Goal: Transaction & Acquisition: Purchase product/service

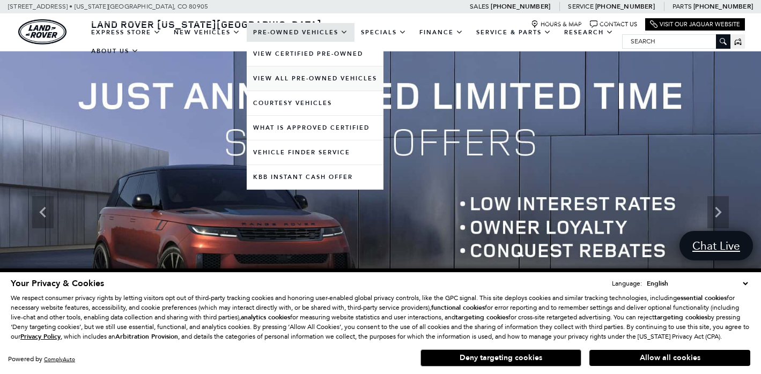
click at [307, 87] on link "View All Pre-Owned Vehicles" at bounding box center [315, 78] width 137 height 24
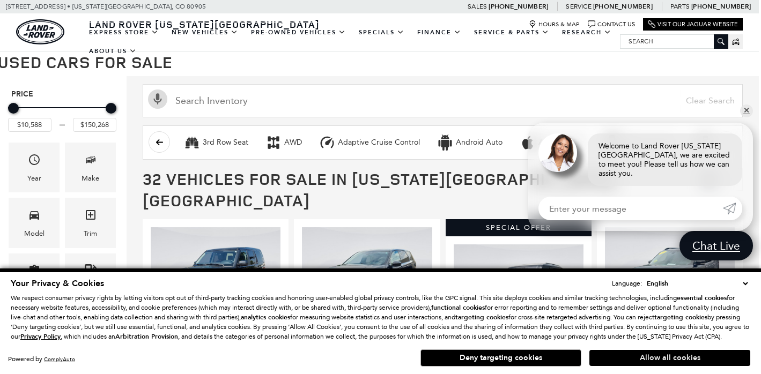
click at [681, 359] on button "Allow all cookies" at bounding box center [669, 358] width 161 height 16
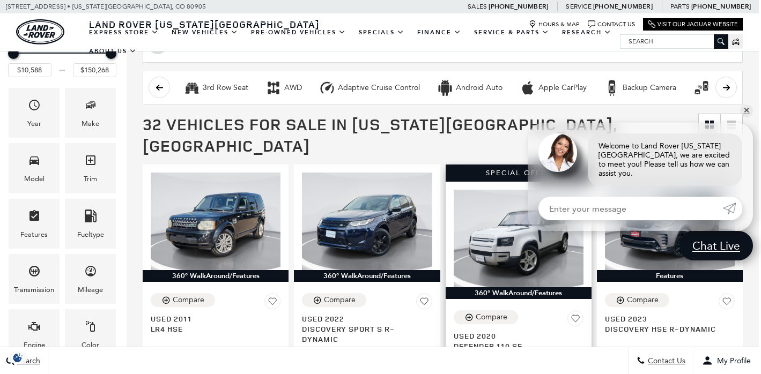
scroll to position [146, 3]
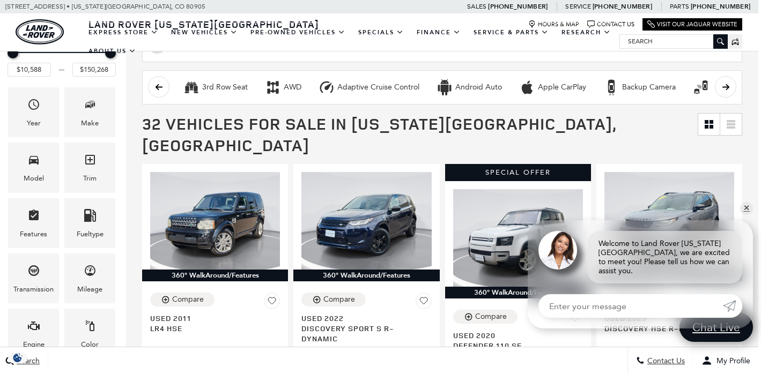
click at [730, 123] on icon at bounding box center [731, 124] width 9 height 9
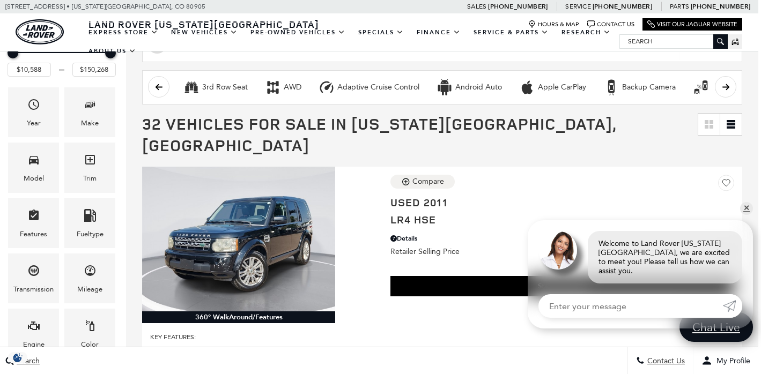
click at [709, 123] on icon "Grid View" at bounding box center [709, 124] width 9 height 9
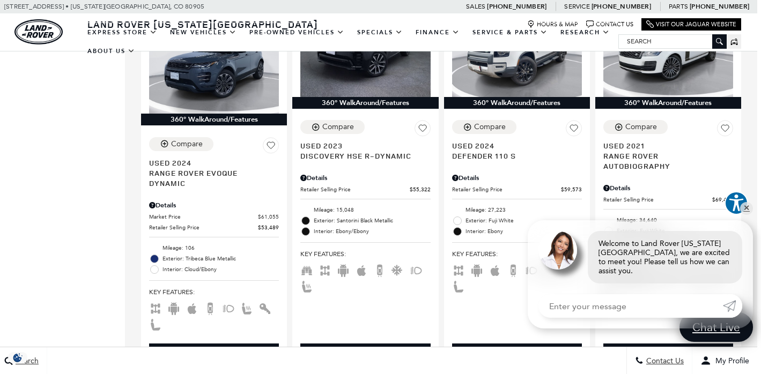
scroll to position [1063, 4]
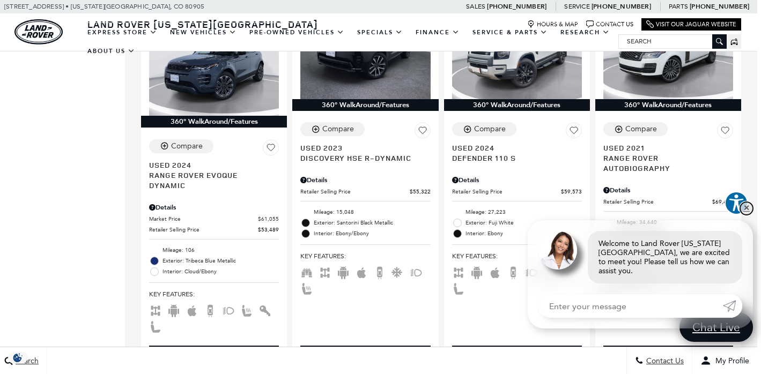
click at [749, 213] on link "✕" at bounding box center [746, 208] width 13 height 13
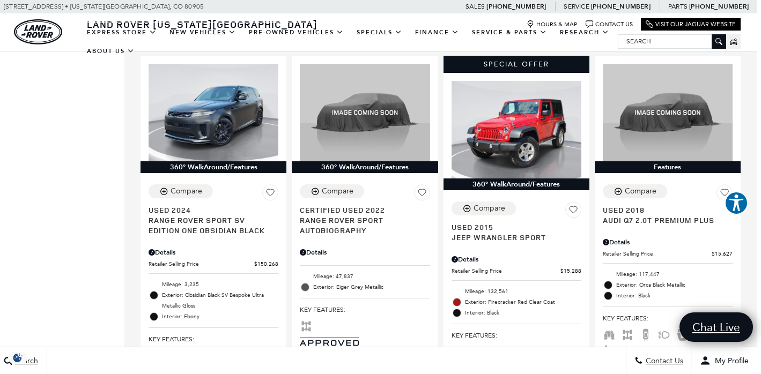
scroll to position [1386, 4]
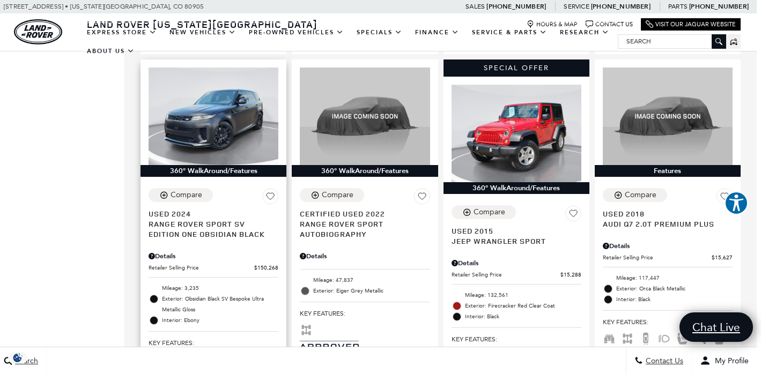
click at [182, 219] on span "Range Rover Sport SV Edition One Obsidian Black" at bounding box center [210, 229] width 122 height 20
click at [186, 219] on span "Range Rover Sport SV Edition One Obsidian Black" at bounding box center [210, 229] width 122 height 20
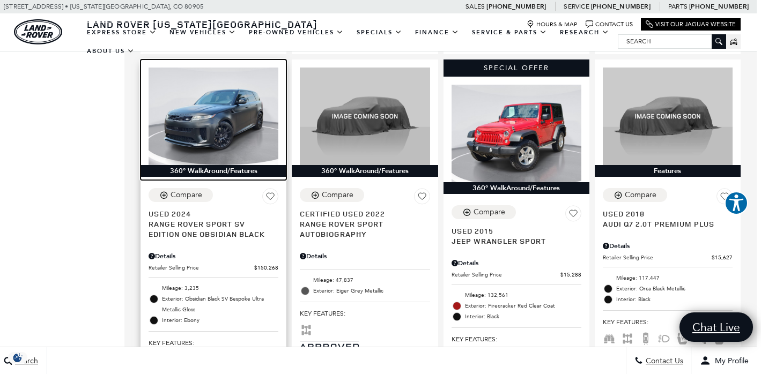
click at [218, 90] on img at bounding box center [214, 117] width 130 height 98
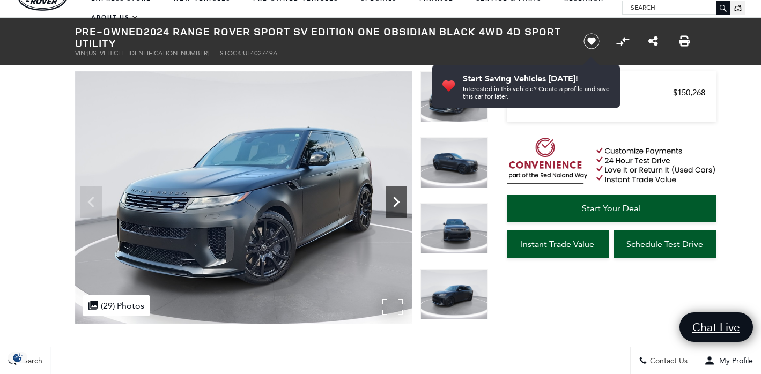
click at [395, 203] on icon "Next" at bounding box center [396, 201] width 21 height 21
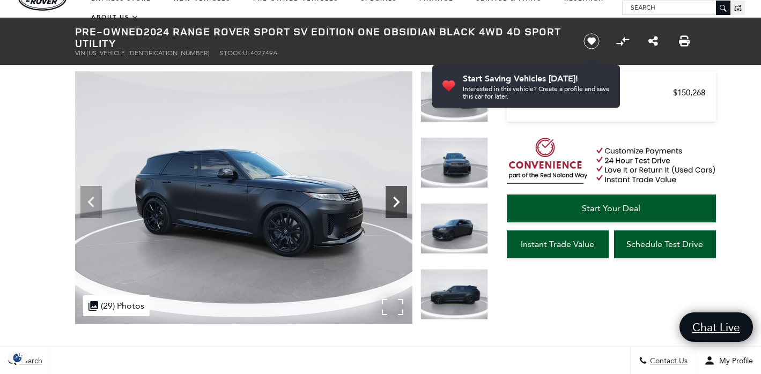
click at [395, 203] on icon "Next" at bounding box center [396, 201] width 21 height 21
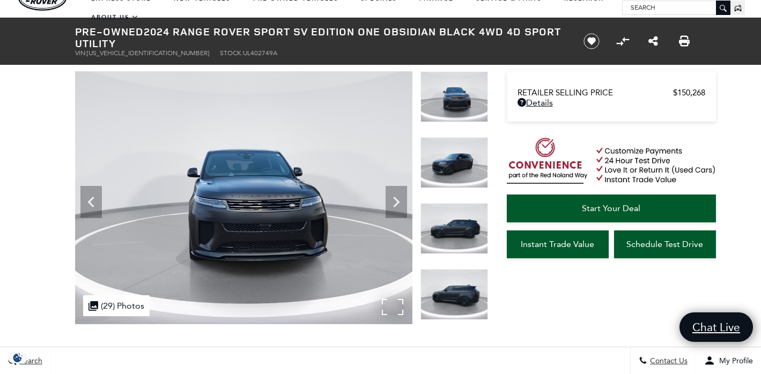
click at [119, 306] on div ".cls-1, .cls-3 { fill: #c50033; } .cls-1 { clip-rule: evenodd; } .cls-2 { clip-…" at bounding box center [116, 305] width 66 height 21
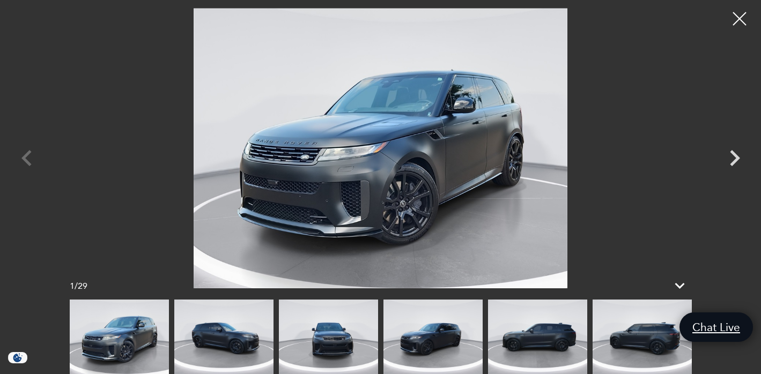
scroll to position [138, 0]
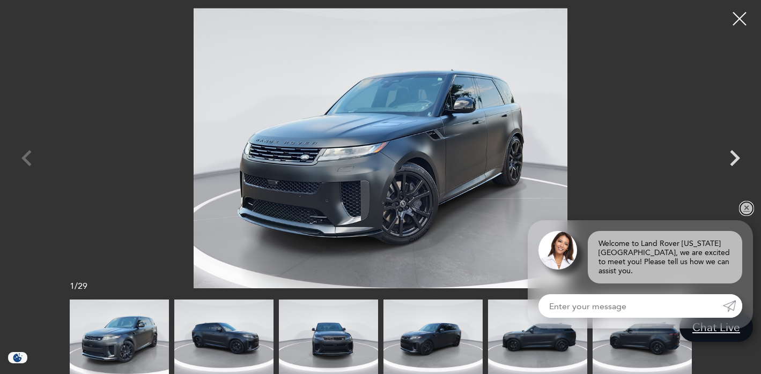
click at [746, 214] on link "✕" at bounding box center [746, 208] width 13 height 13
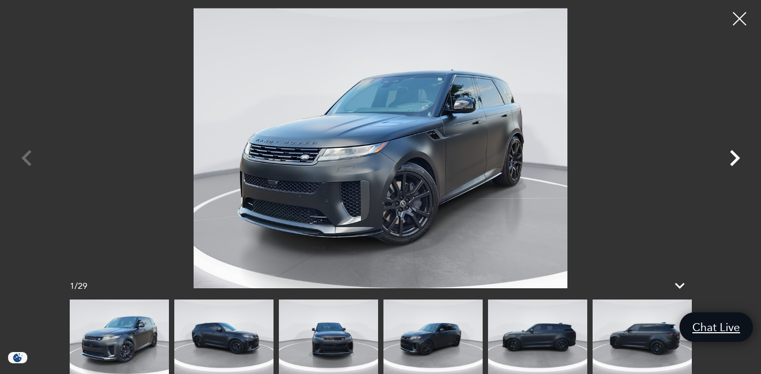
click at [736, 158] on icon "Next" at bounding box center [735, 158] width 10 height 16
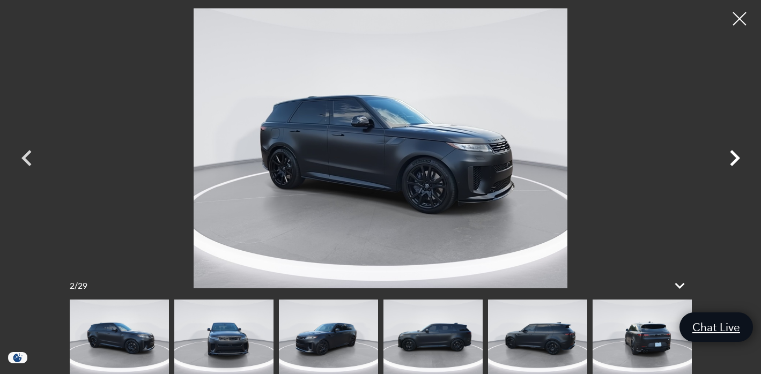
click at [731, 159] on icon "Next" at bounding box center [734, 158] width 32 height 32
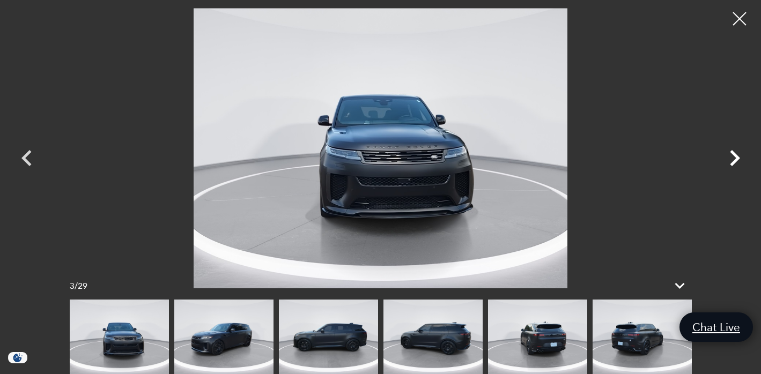
click at [733, 157] on icon "Next" at bounding box center [734, 158] width 32 height 32
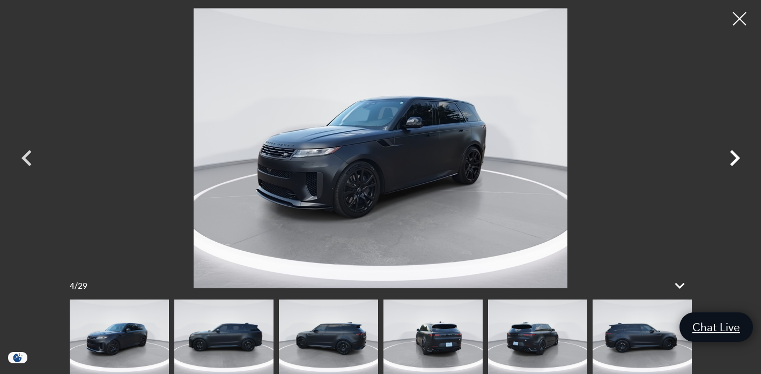
click at [735, 159] on icon "Next" at bounding box center [735, 158] width 10 height 16
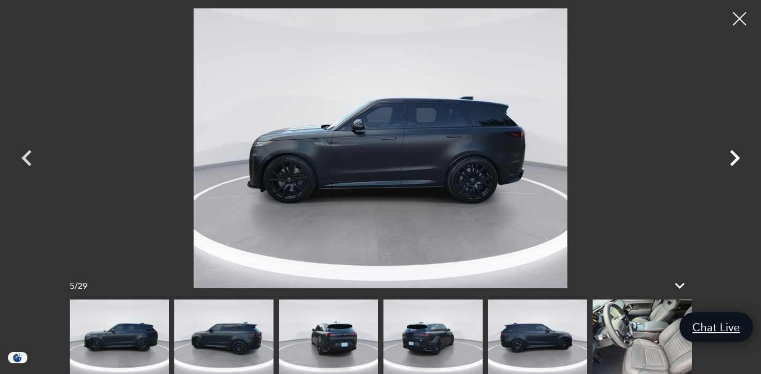
click at [734, 154] on icon "Next" at bounding box center [735, 158] width 10 height 16
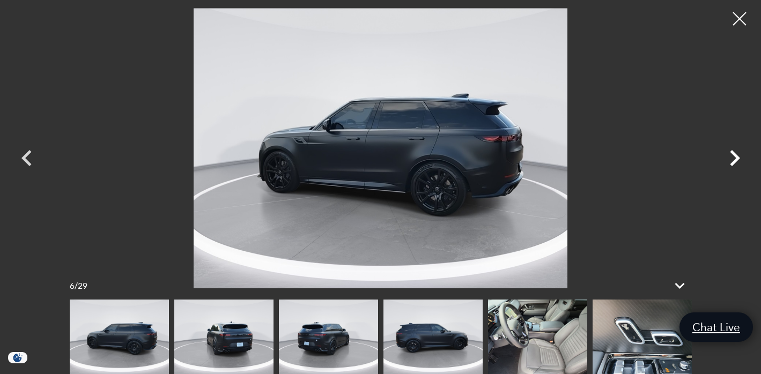
click at [735, 156] on icon "Next" at bounding box center [735, 158] width 10 height 16
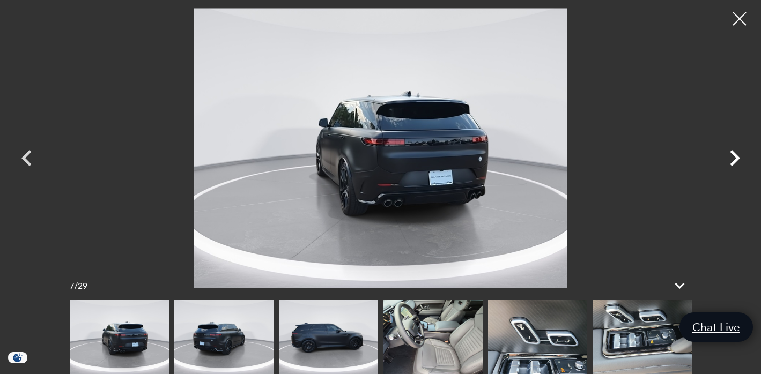
click at [736, 160] on icon "Next" at bounding box center [735, 158] width 10 height 16
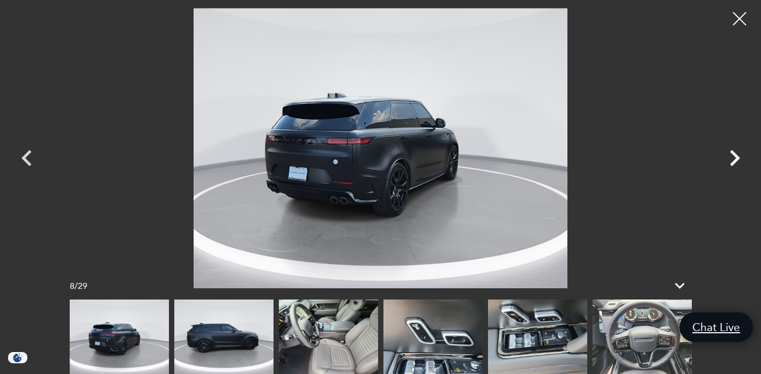
click at [740, 156] on icon "Next" at bounding box center [734, 158] width 32 height 32
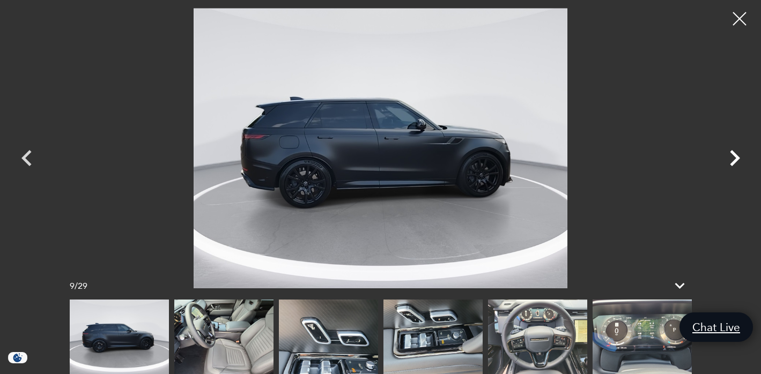
click at [733, 158] on icon "Next" at bounding box center [734, 158] width 32 height 32
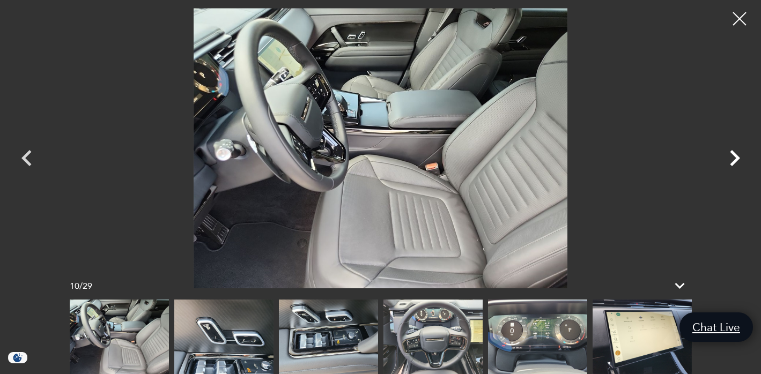
click at [739, 160] on icon "Next" at bounding box center [734, 158] width 32 height 32
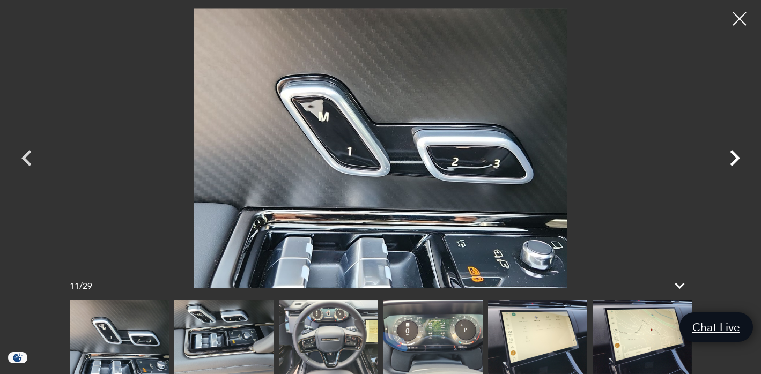
click at [732, 158] on icon "Next" at bounding box center [734, 158] width 32 height 32
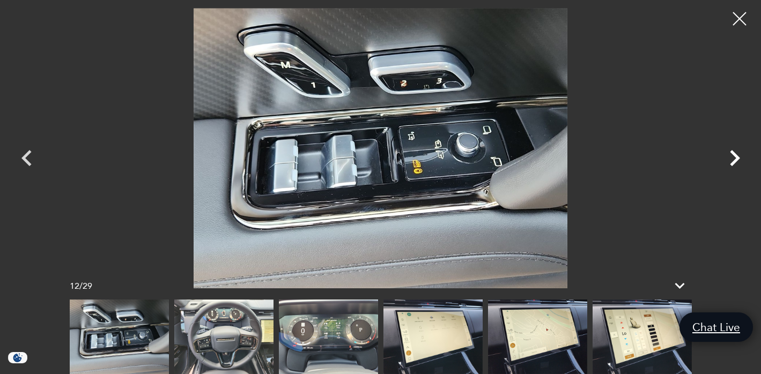
click at [735, 155] on icon "Next" at bounding box center [735, 158] width 10 height 16
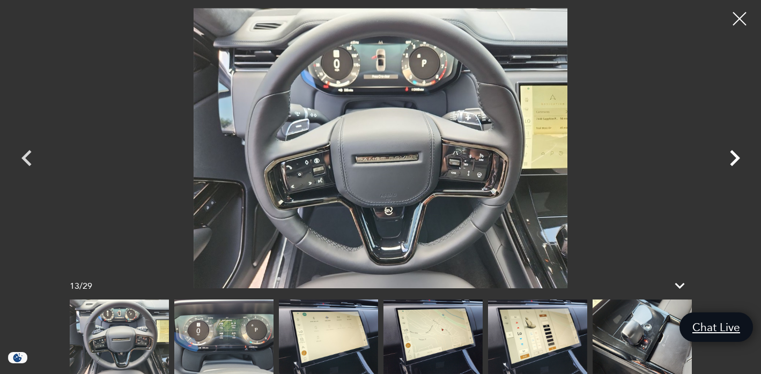
click at [736, 161] on icon "Next" at bounding box center [735, 158] width 10 height 16
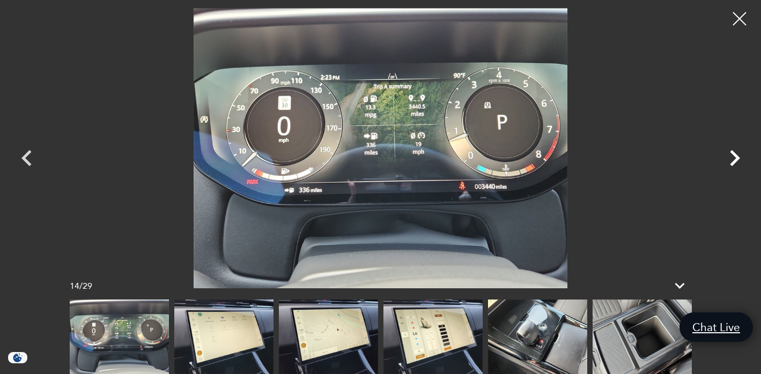
click at [733, 159] on icon "Next" at bounding box center [734, 158] width 32 height 32
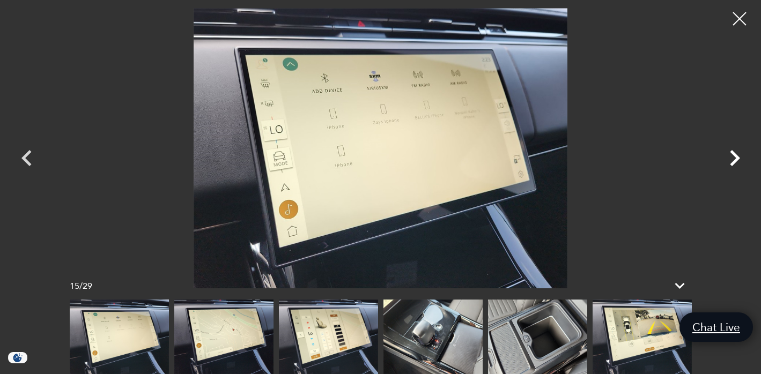
click at [737, 153] on icon "Next" at bounding box center [734, 158] width 32 height 32
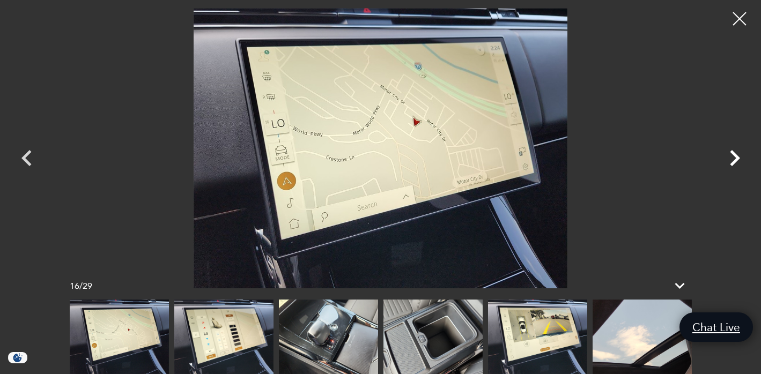
click at [735, 160] on icon "Next" at bounding box center [735, 158] width 10 height 16
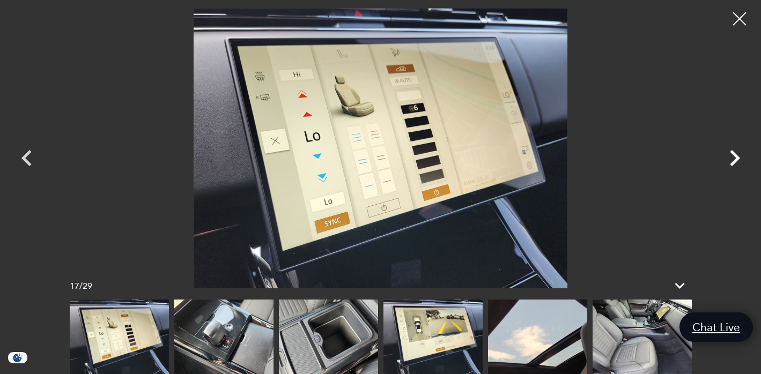
click at [736, 158] on icon "Next" at bounding box center [735, 158] width 10 height 16
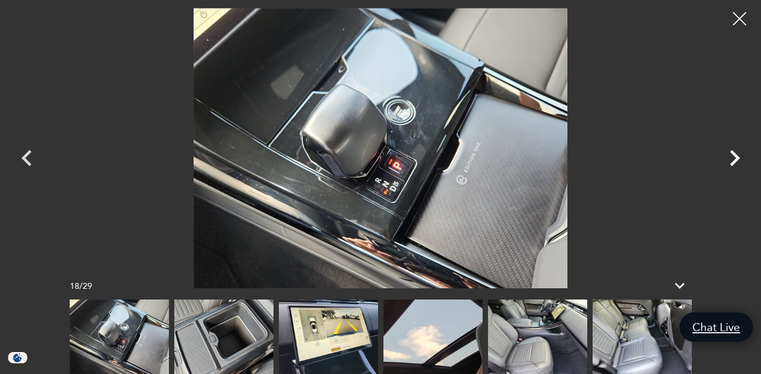
click at [734, 156] on icon "Next" at bounding box center [735, 158] width 10 height 16
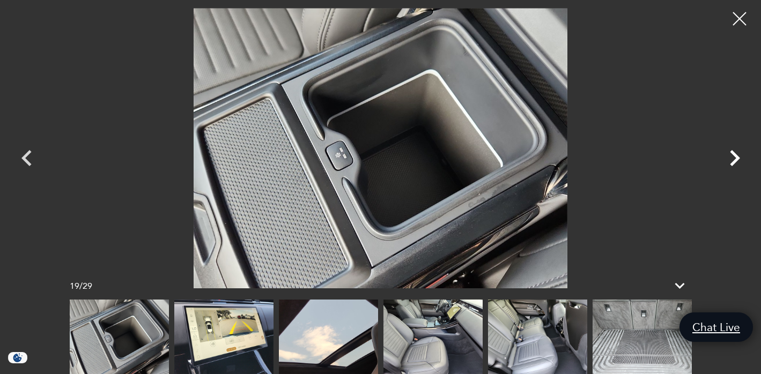
click at [729, 153] on icon "Next" at bounding box center [734, 158] width 32 height 32
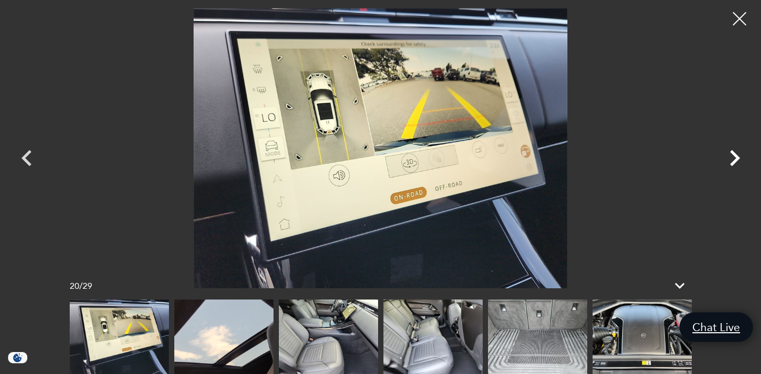
click at [733, 158] on icon "Next" at bounding box center [734, 158] width 32 height 32
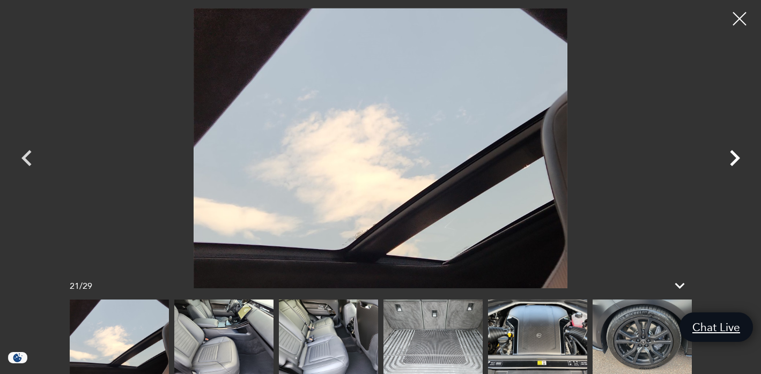
click at [734, 157] on icon "Next" at bounding box center [734, 158] width 32 height 32
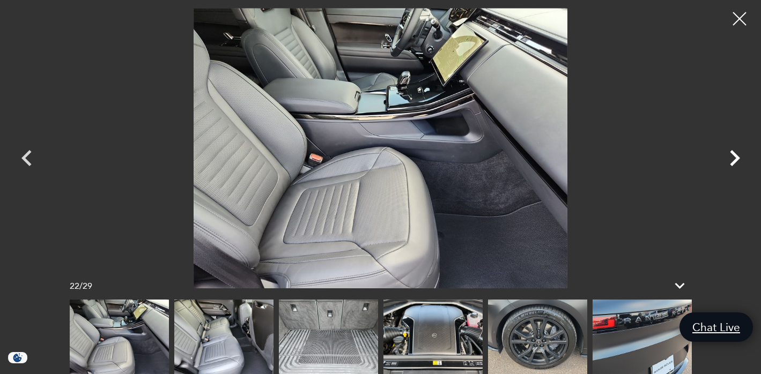
click at [736, 159] on icon "Next" at bounding box center [735, 158] width 10 height 16
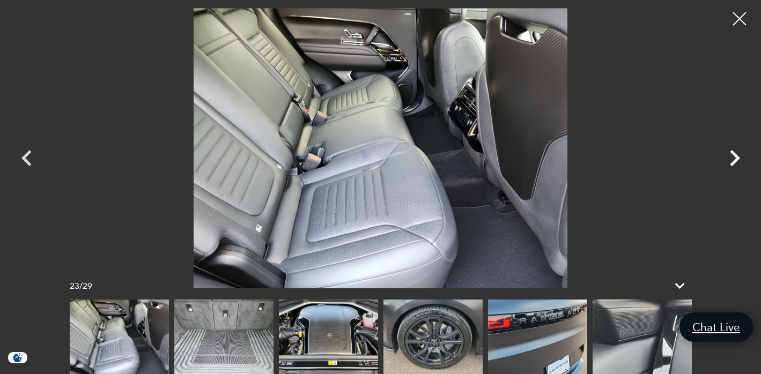
click at [736, 163] on icon "Next" at bounding box center [734, 158] width 32 height 32
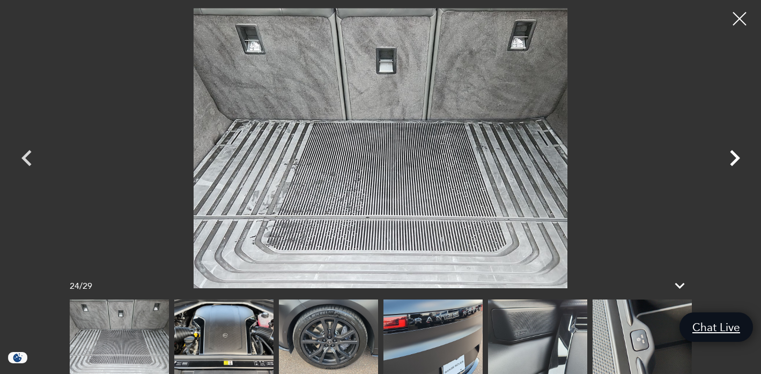
click at [739, 161] on icon "Next" at bounding box center [734, 158] width 32 height 32
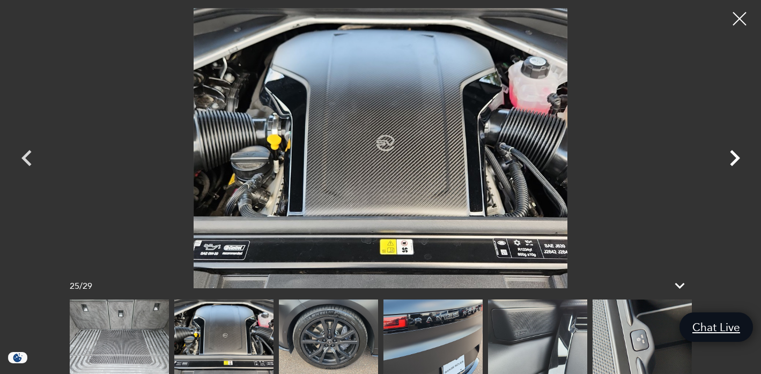
click at [733, 160] on icon "Next" at bounding box center [734, 158] width 32 height 32
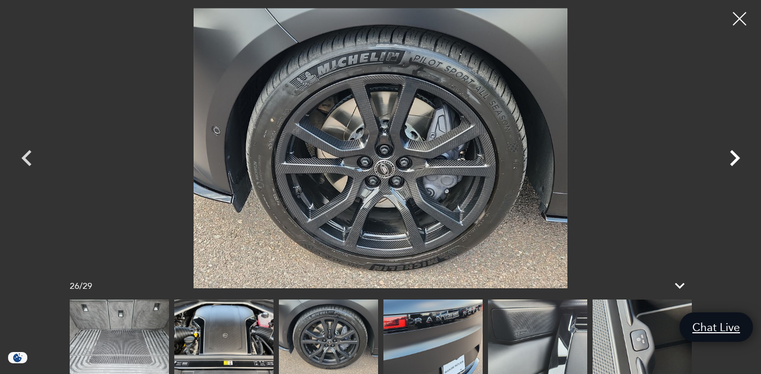
click at [735, 159] on icon "Next" at bounding box center [735, 158] width 10 height 16
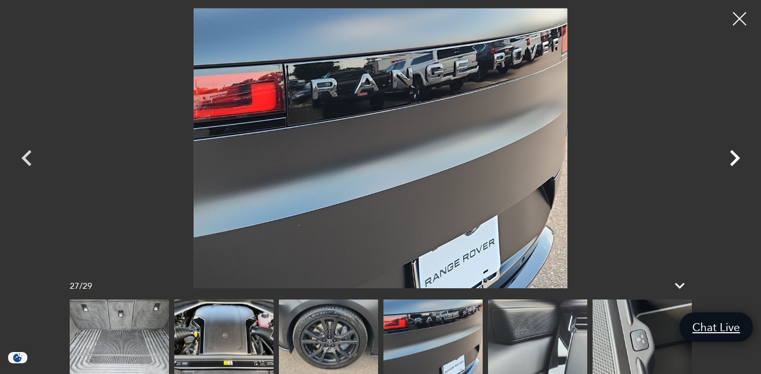
click at [734, 158] on icon "Next" at bounding box center [734, 158] width 32 height 32
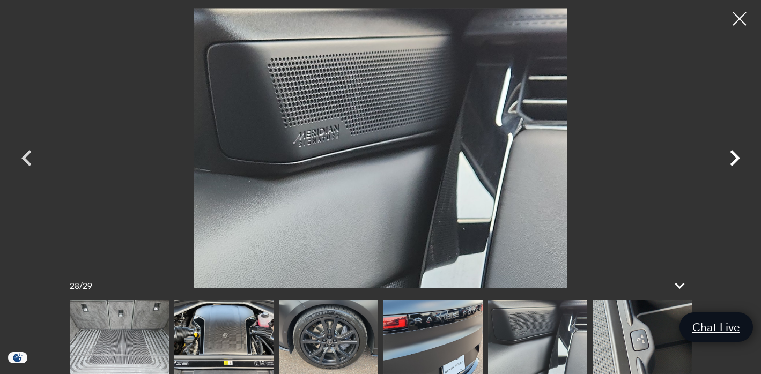
click at [737, 159] on icon "Next" at bounding box center [735, 158] width 10 height 16
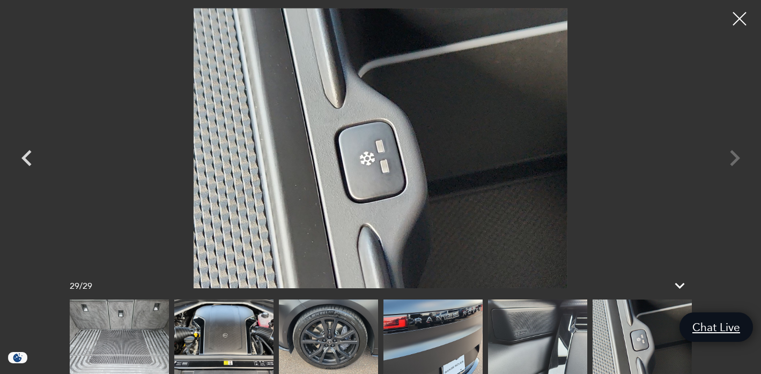
click at [736, 157] on div "age [DEMOGRAPHIC_DATA] age [DEMOGRAPHIC_DATA] age [DEMOGRAPHIC_DATA] age [DEMOG…" at bounding box center [380, 148] width 751 height 280
click at [739, 17] on div at bounding box center [739, 19] width 28 height 28
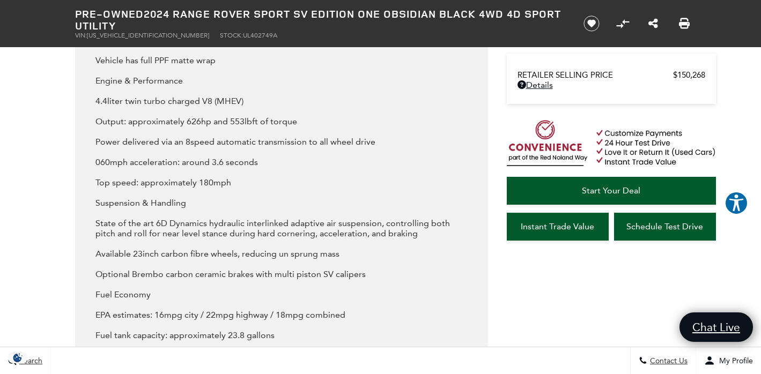
scroll to position [1405, 0]
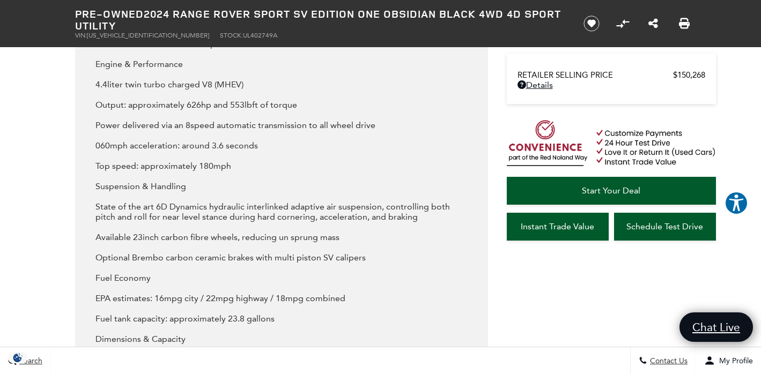
click at [344, 252] on div "The 2024 Land Rover Range Rover Sport SV Edition One in Obsidian Black is the p…" at bounding box center [281, 262] width 372 height 896
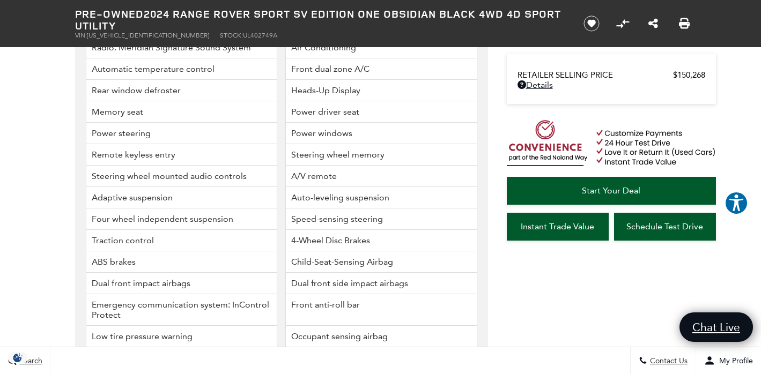
scroll to position [2247, 0]
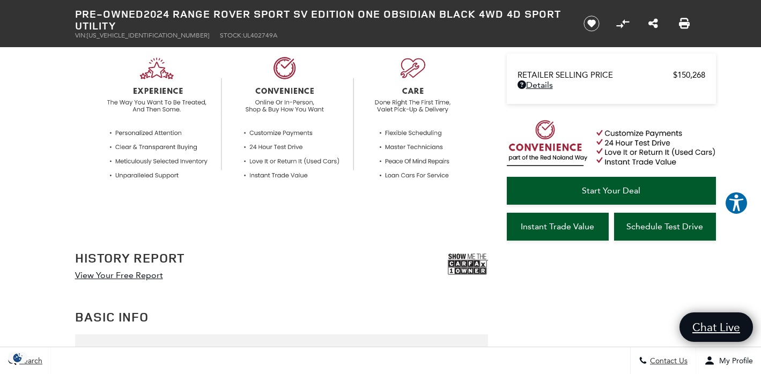
scroll to position [390, 0]
